Goal: Browse casually: Explore the website without a specific task or goal

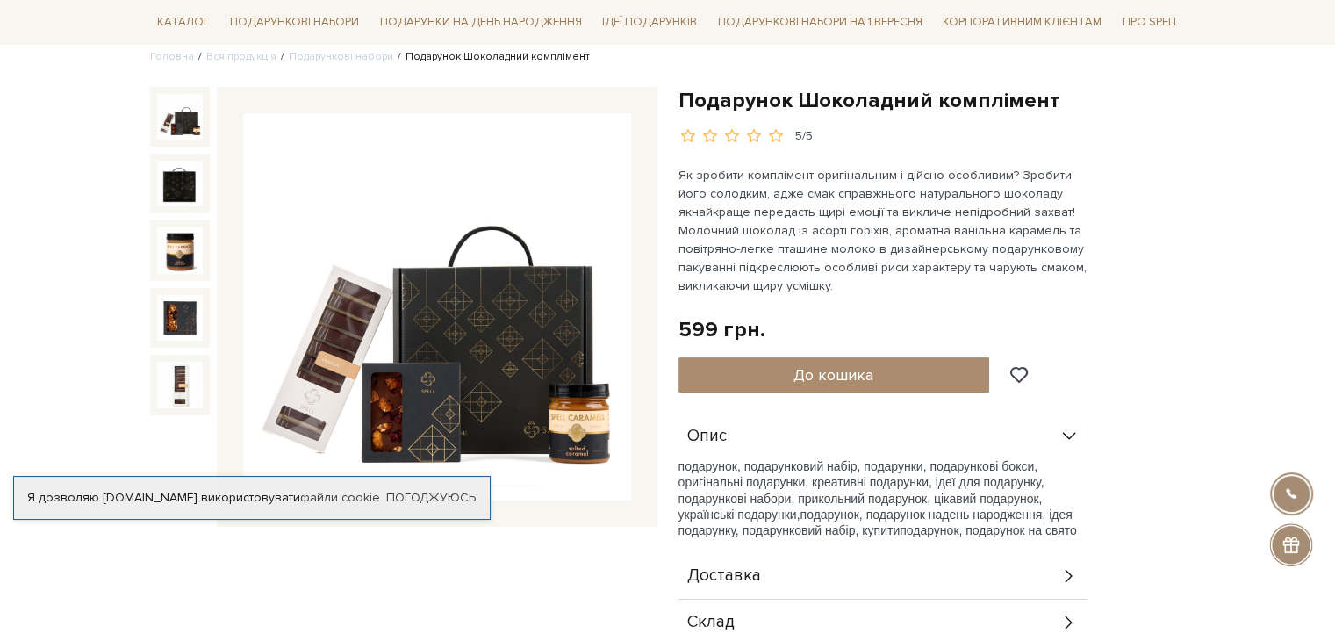
scroll to position [176, 0]
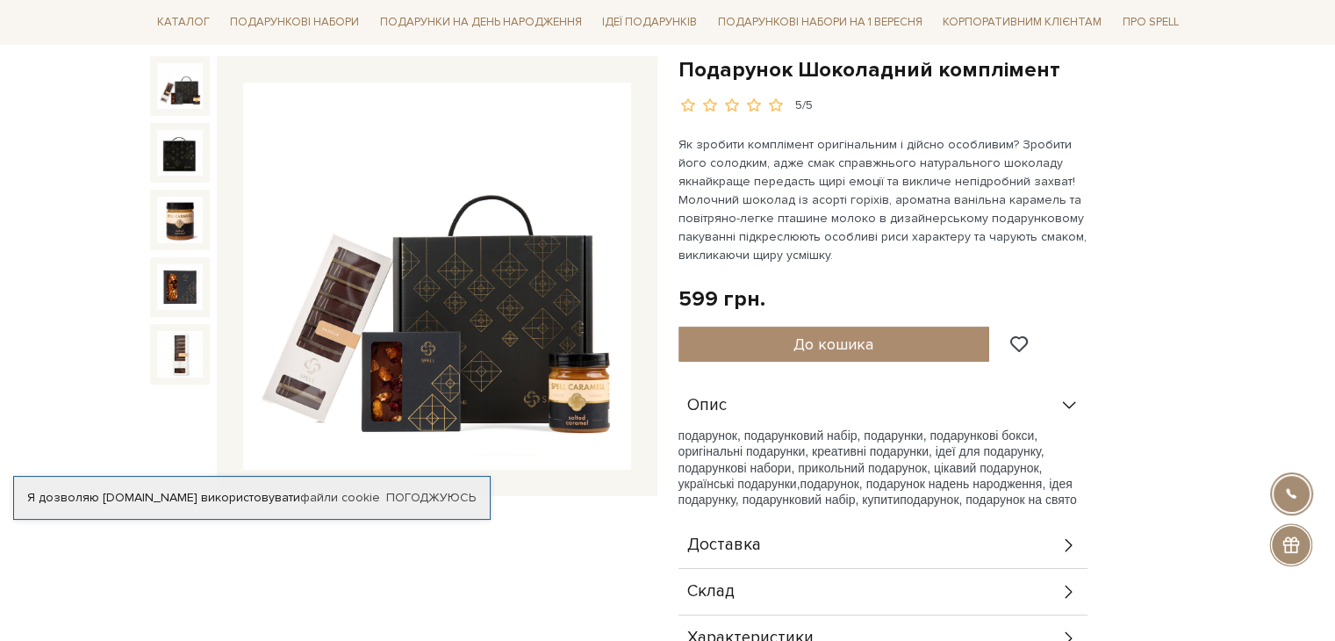
click at [412, 274] on img at bounding box center [437, 277] width 388 height 388
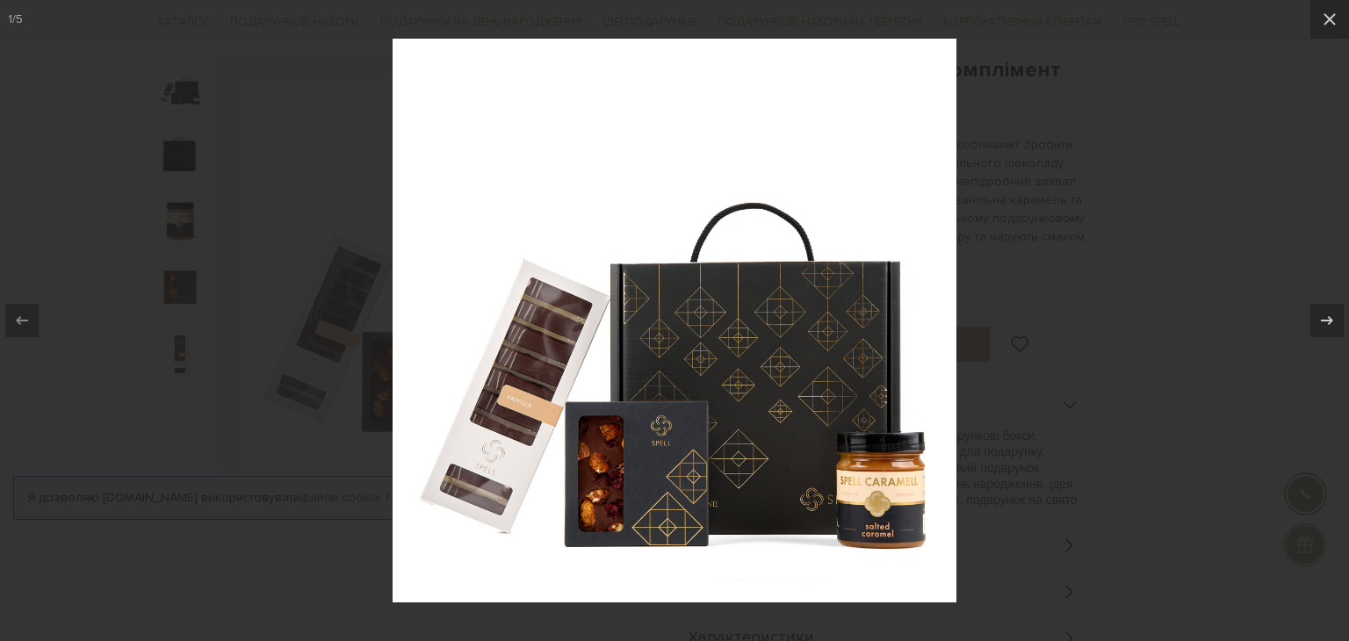
click at [1159, 204] on div at bounding box center [674, 320] width 1349 height 641
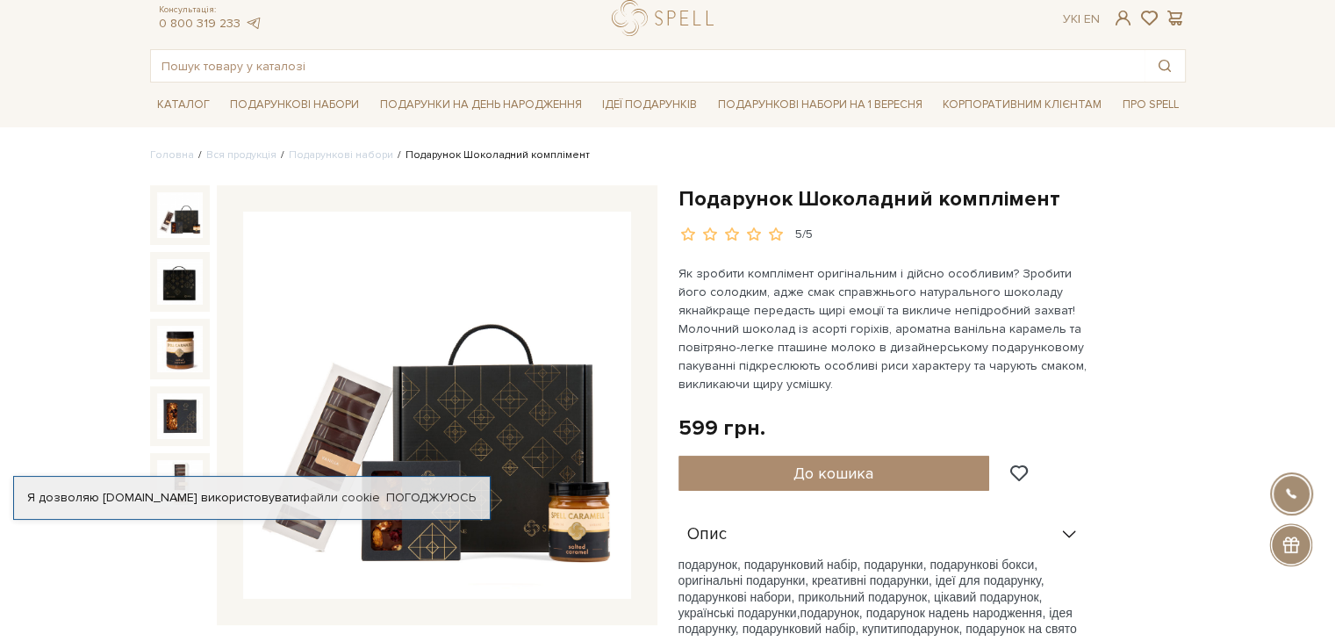
scroll to position [88, 0]
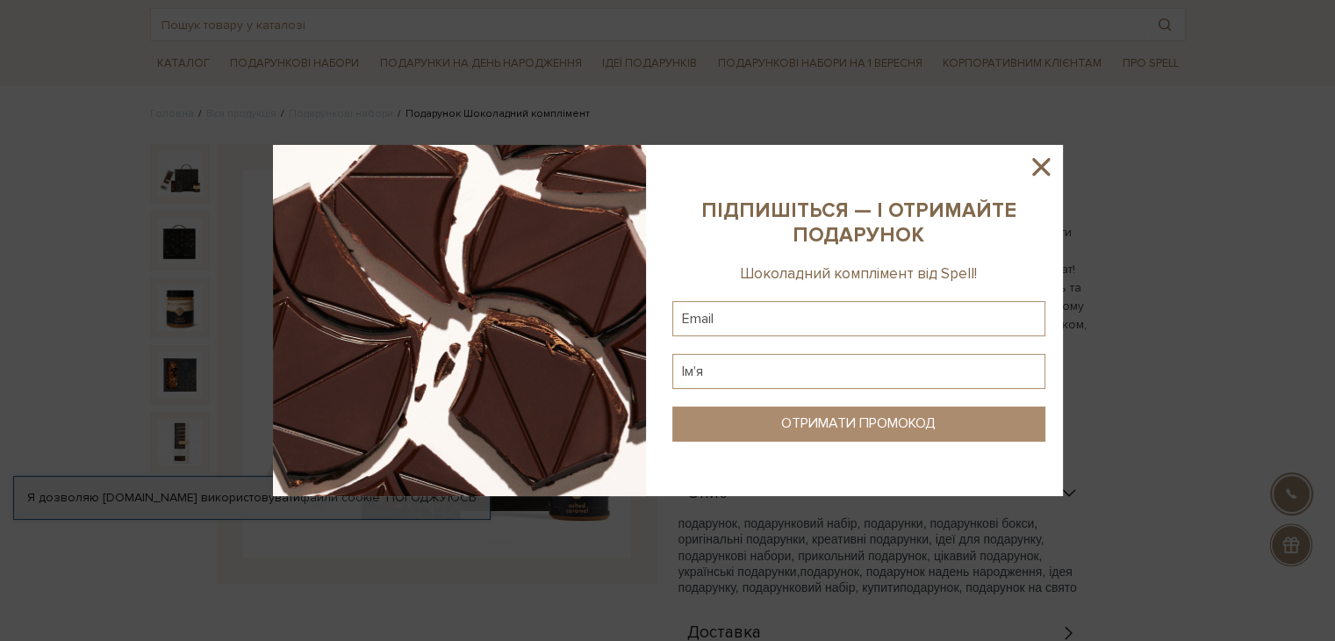
click at [1046, 162] on icon at bounding box center [1042, 167] width 18 height 18
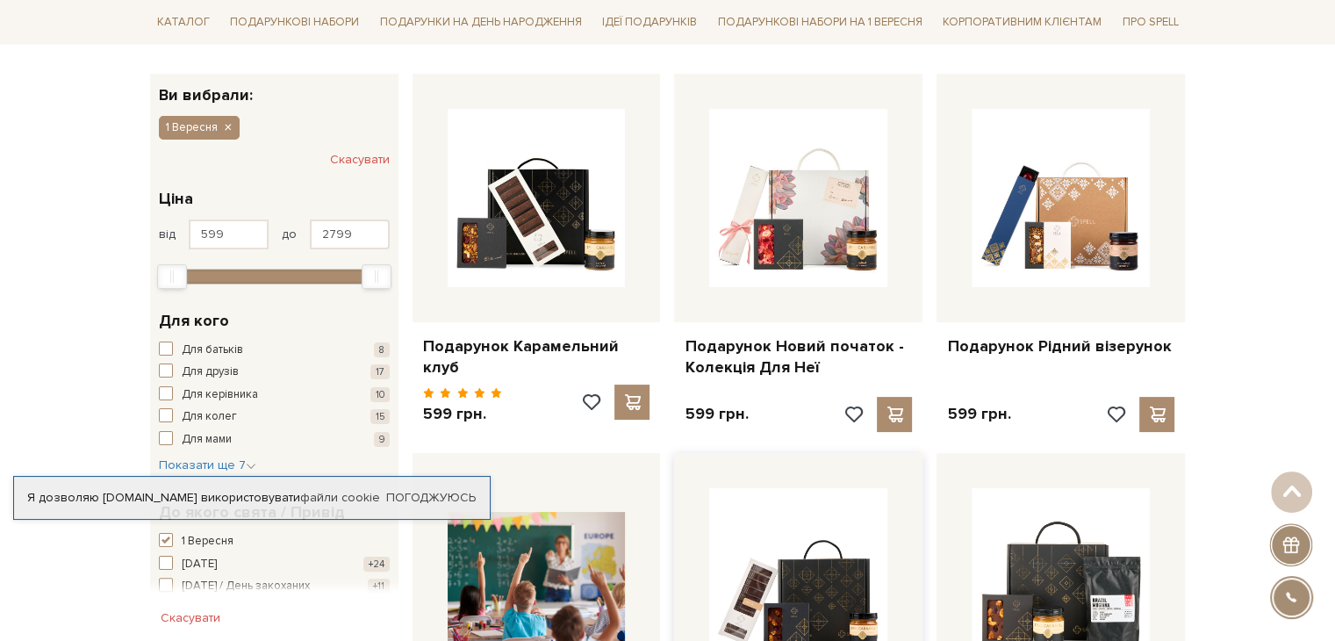
scroll to position [615, 0]
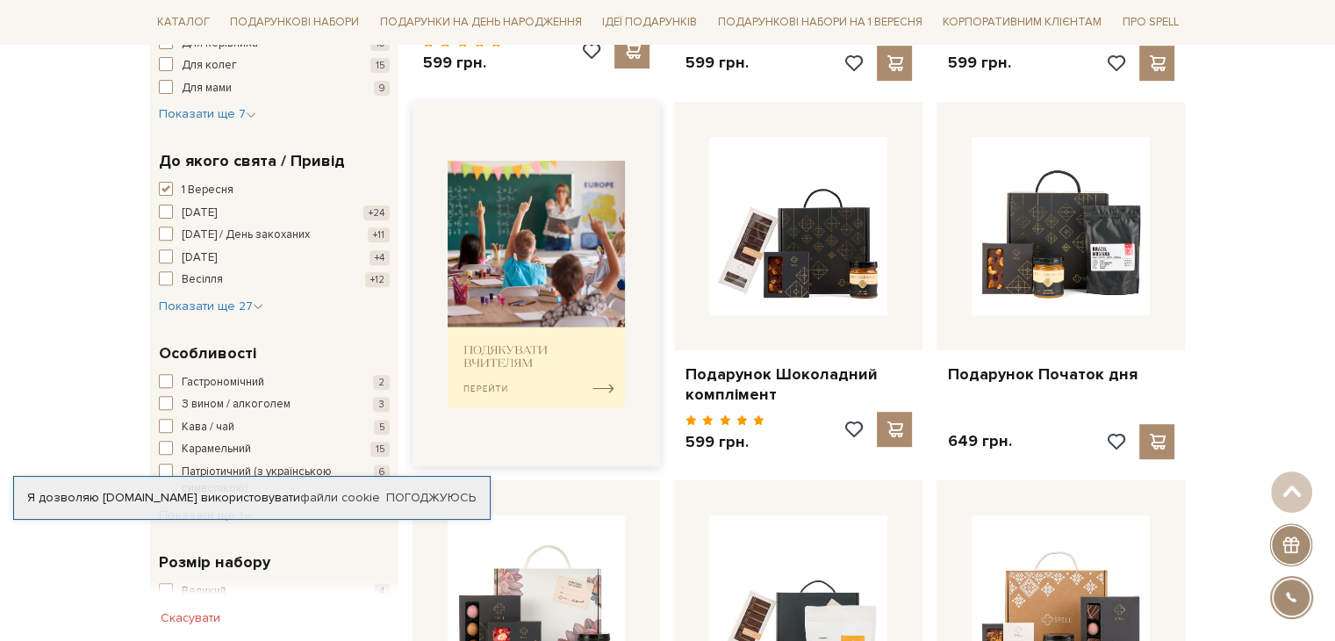
click at [558, 366] on img at bounding box center [537, 284] width 178 height 247
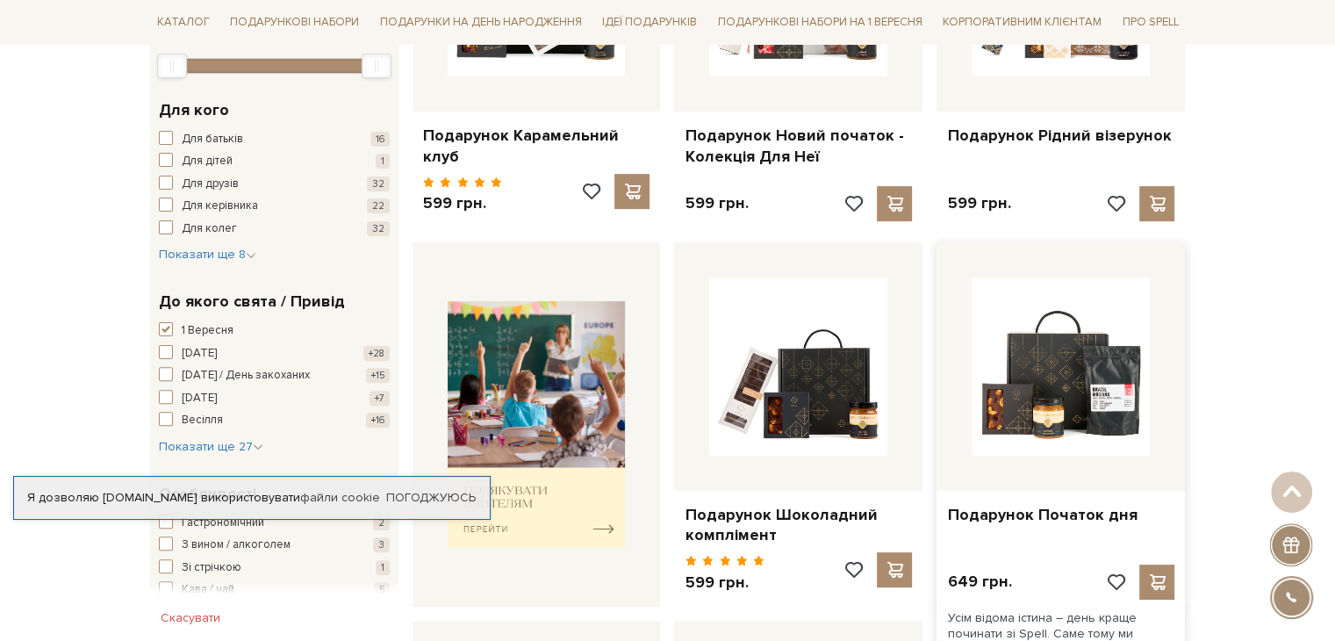
scroll to position [263, 0]
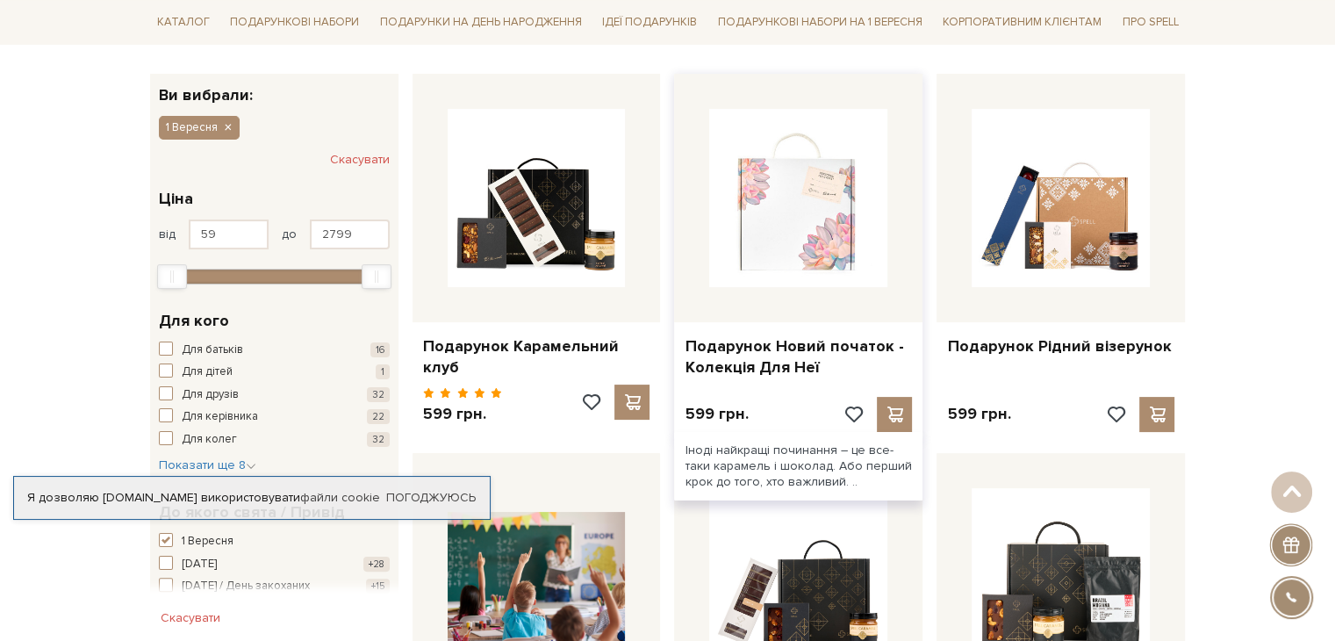
click at [829, 243] on img at bounding box center [798, 198] width 178 height 178
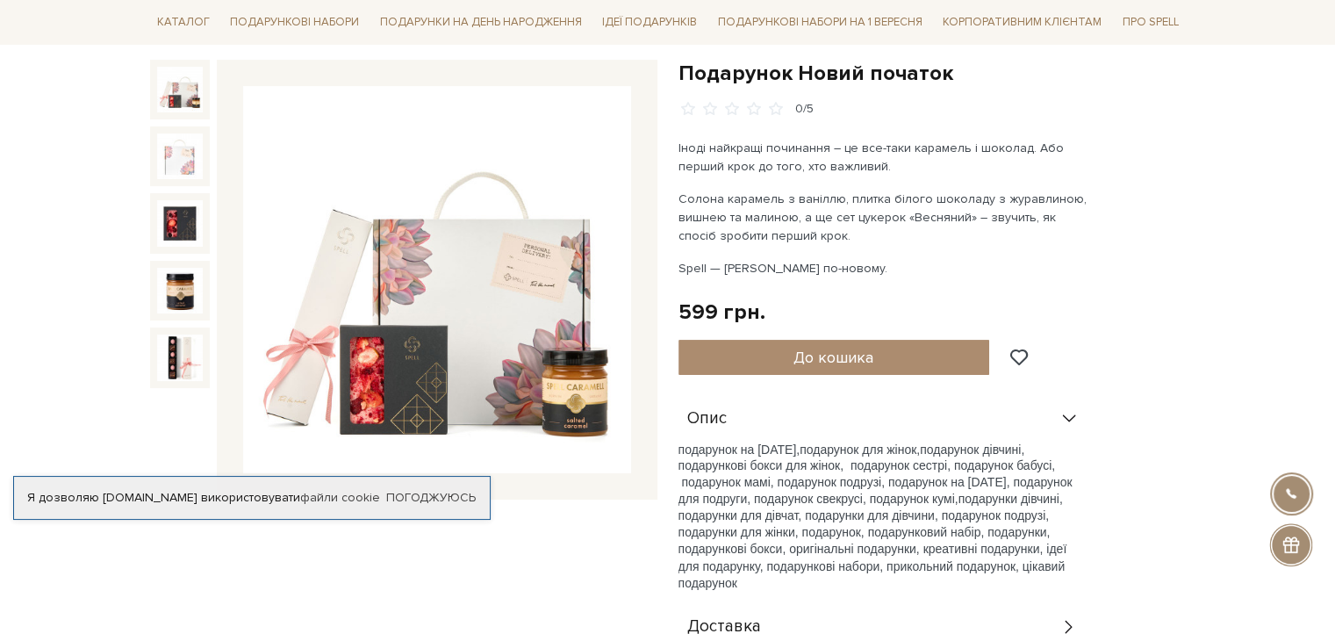
scroll to position [176, 0]
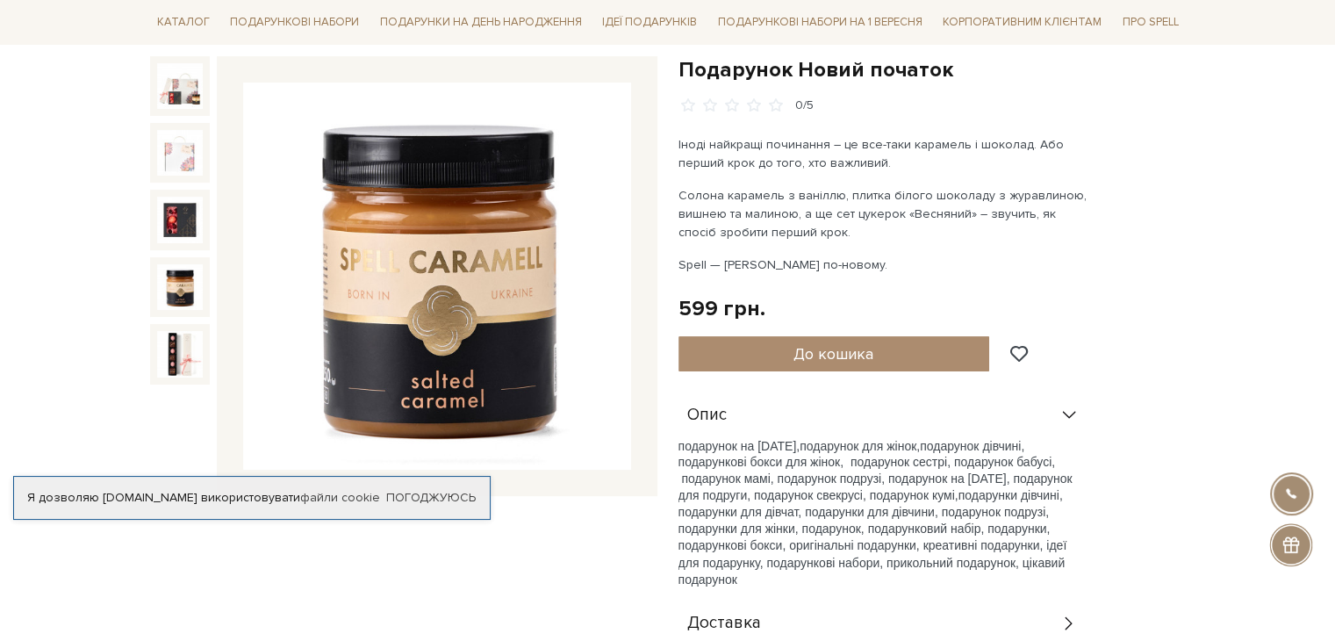
click at [186, 246] on div at bounding box center [180, 220] width 60 height 60
click at [172, 295] on img at bounding box center [180, 287] width 46 height 46
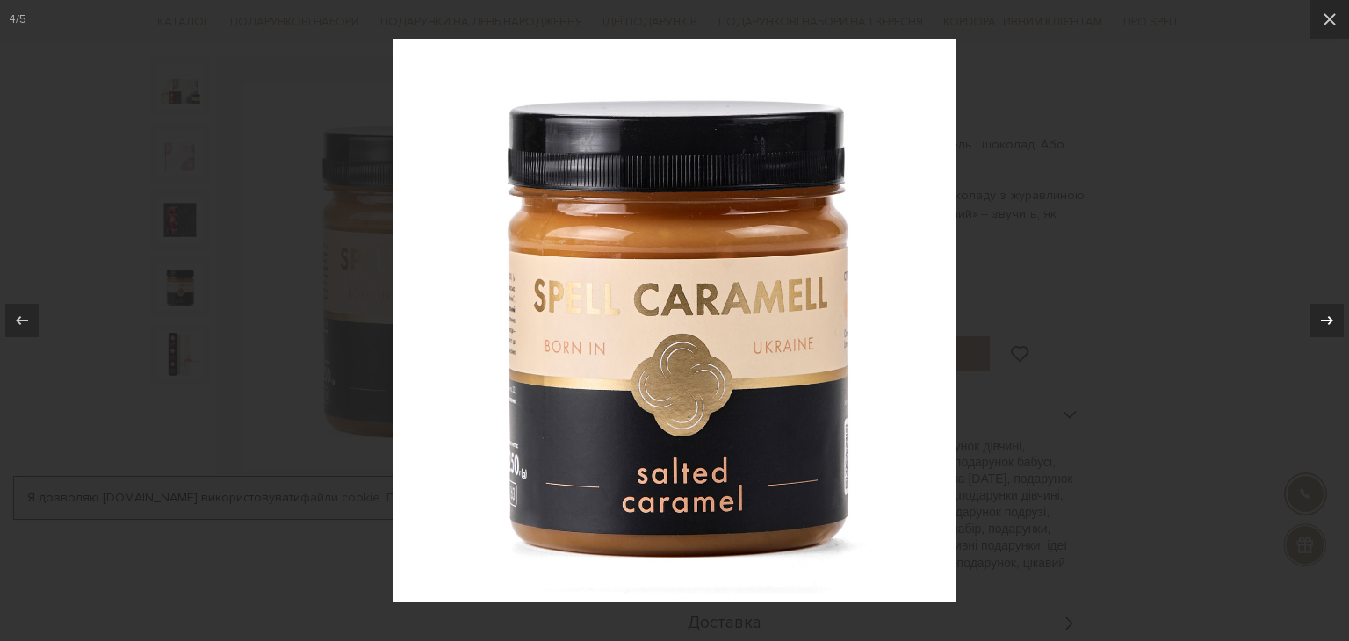
click at [1321, 316] on icon at bounding box center [1326, 320] width 21 height 21
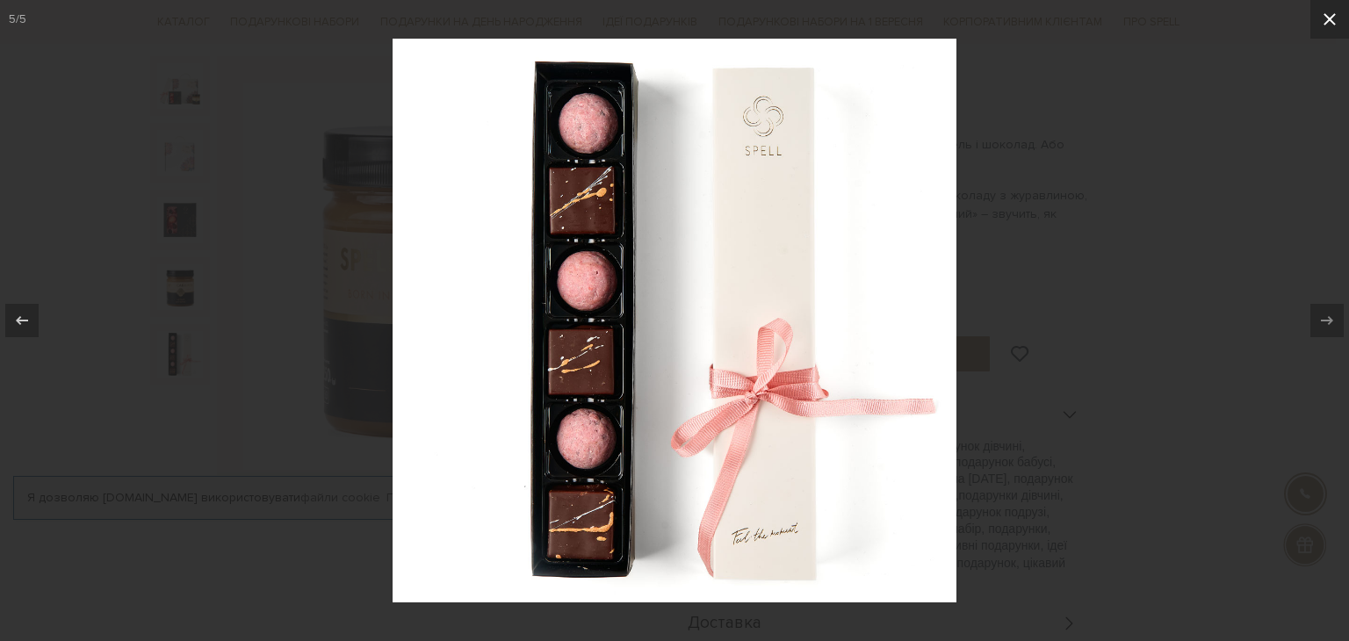
click at [1324, 25] on icon at bounding box center [1329, 19] width 21 height 21
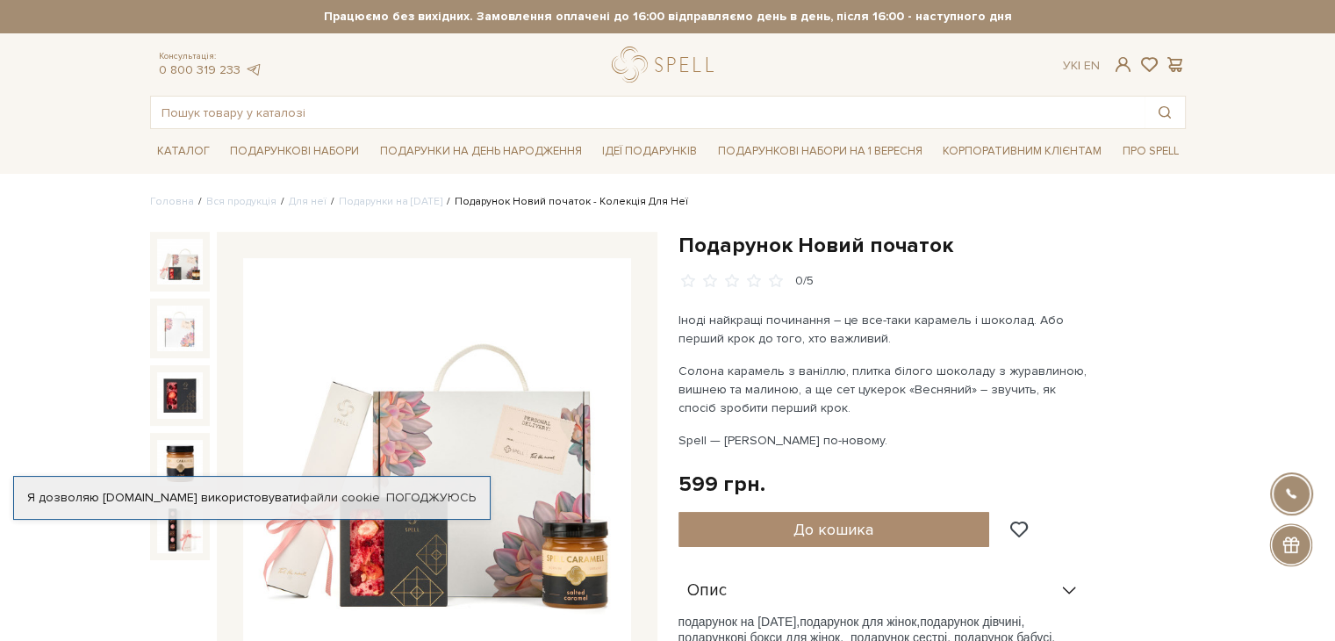
click at [173, 277] on img at bounding box center [180, 262] width 46 height 46
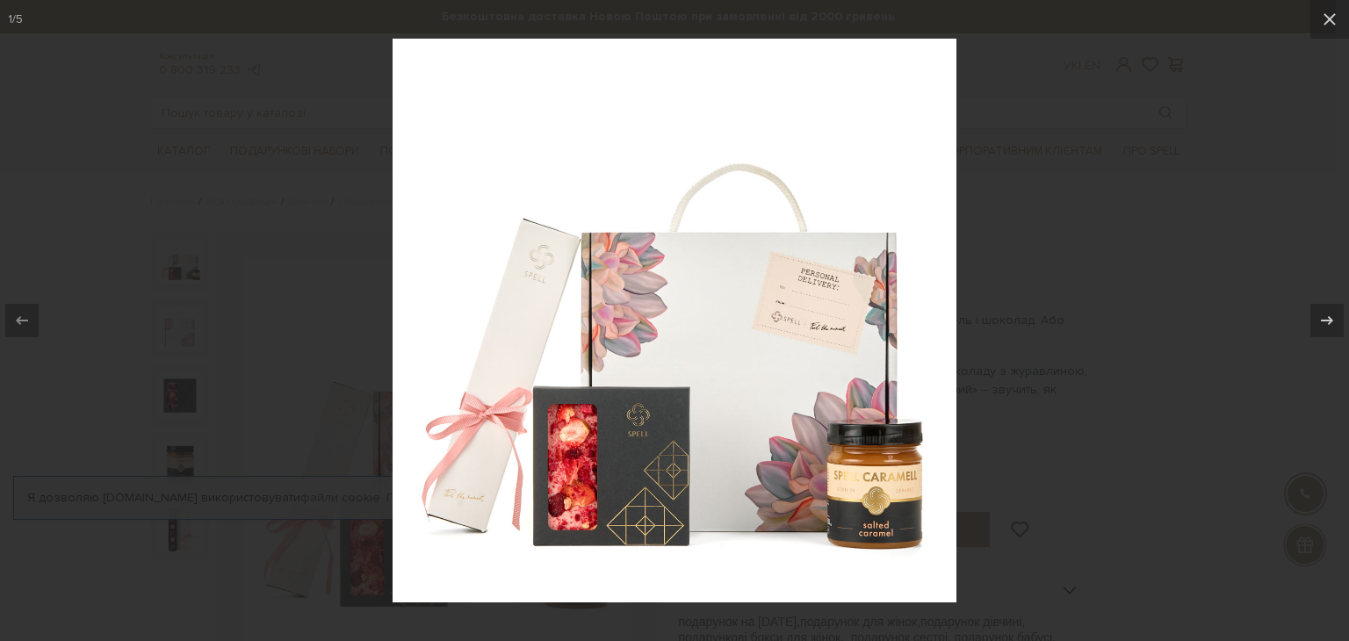
click at [1048, 320] on div at bounding box center [674, 320] width 1349 height 641
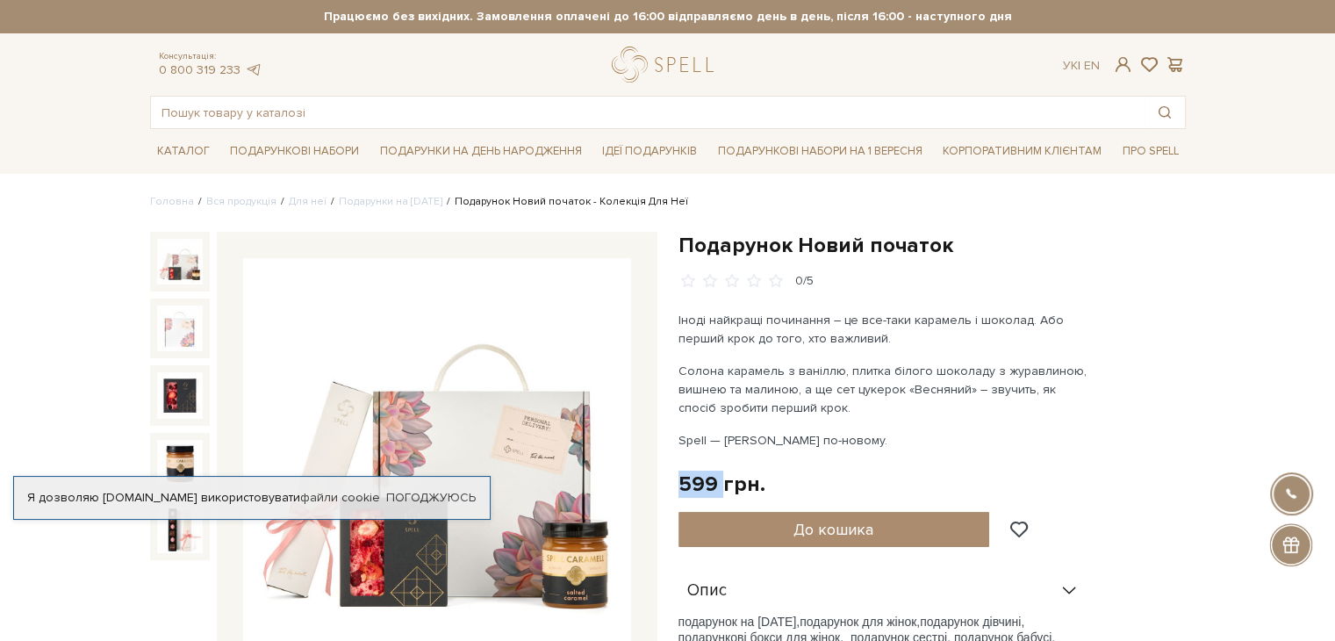
drag, startPoint x: 670, startPoint y: 477, endPoint x: 720, endPoint y: 476, distance: 50.1
click at [720, 476] on div "Подарунок Новий початок 0/5 Іноді найкращі починання – це все-таки карамель і ш…" at bounding box center [932, 597] width 529 height 731
copy div "599"
click at [1159, 283] on div "0/5" at bounding box center [932, 281] width 507 height 17
click at [474, 386] on img at bounding box center [437, 452] width 388 height 388
